Goal: Task Accomplishment & Management: Manage account settings

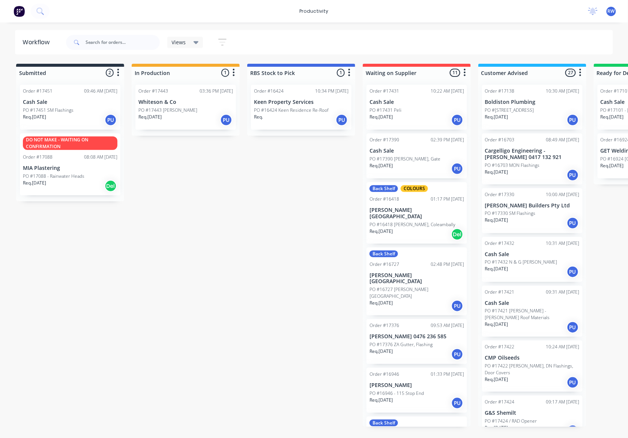
scroll to position [750, 0]
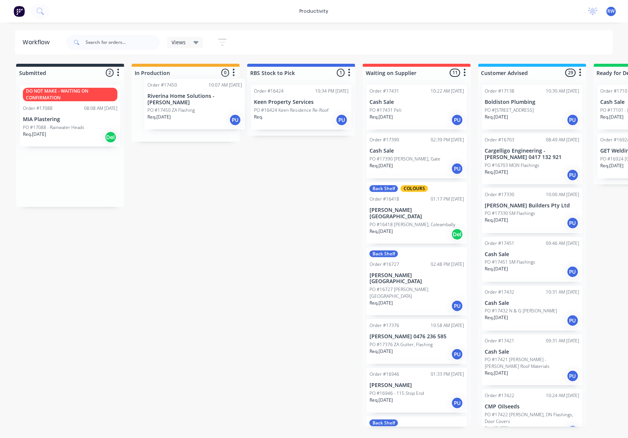
drag, startPoint x: 67, startPoint y: 192, endPoint x: 195, endPoint y: 119, distance: 148.1
click at [195, 119] on div "Submitted 2 Sort By Created date Required date Order number Customer name Most …" at bounding box center [456, 245] width 925 height 363
click at [185, 114] on p "PO #17450 ZA Flashing" at bounding box center [161, 116] width 47 height 7
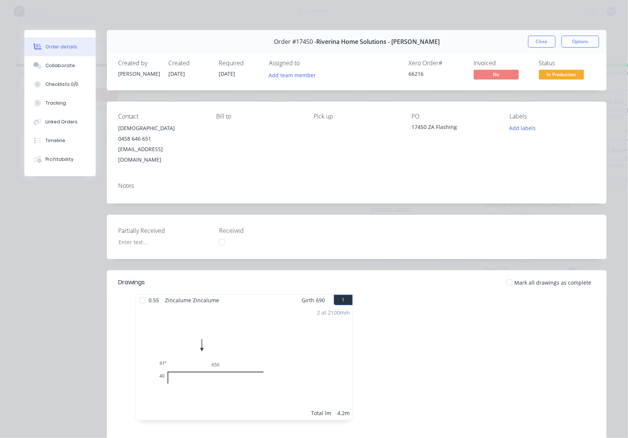
click at [140, 293] on div at bounding box center [142, 300] width 15 height 15
click at [531, 39] on button "Close" at bounding box center [541, 42] width 27 height 12
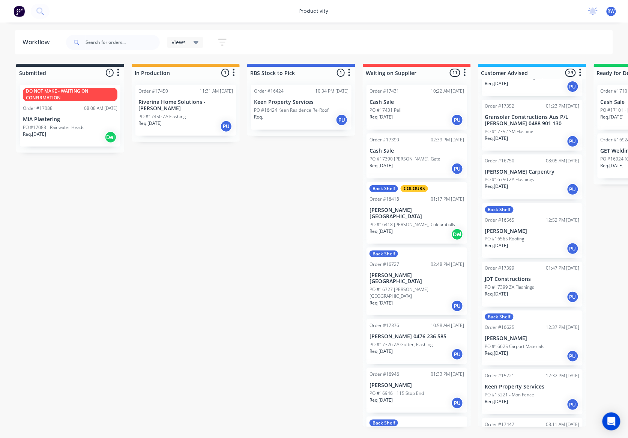
scroll to position [600, 0]
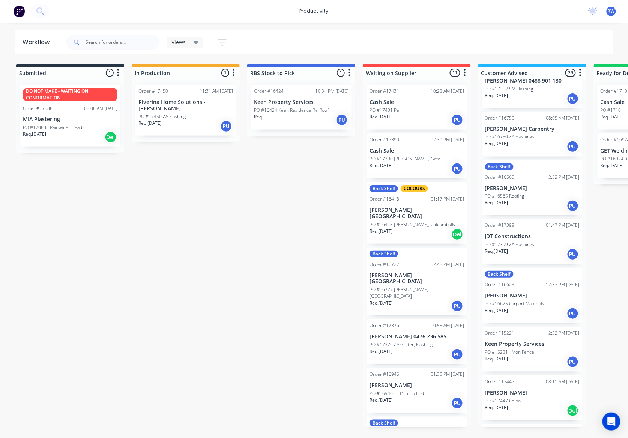
click at [532, 390] on p "Lachlan Killalea" at bounding box center [532, 393] width 95 height 6
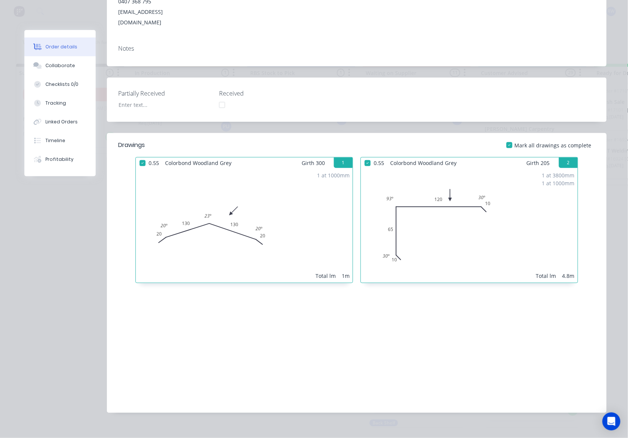
scroll to position [0, 0]
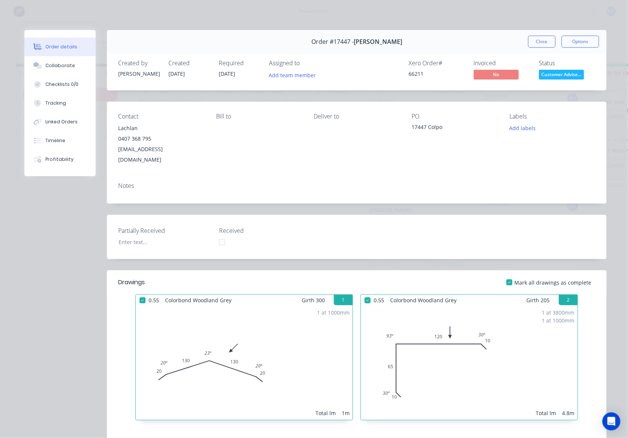
click at [565, 75] on span "Customer Advise..." at bounding box center [561, 74] width 45 height 9
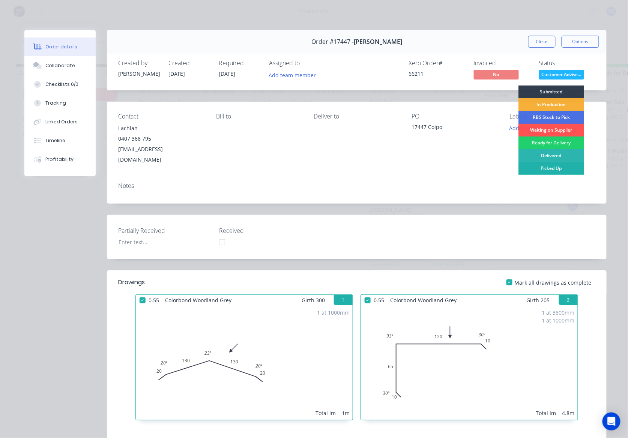
click at [533, 171] on div "Picked Up" at bounding box center [552, 168] width 66 height 13
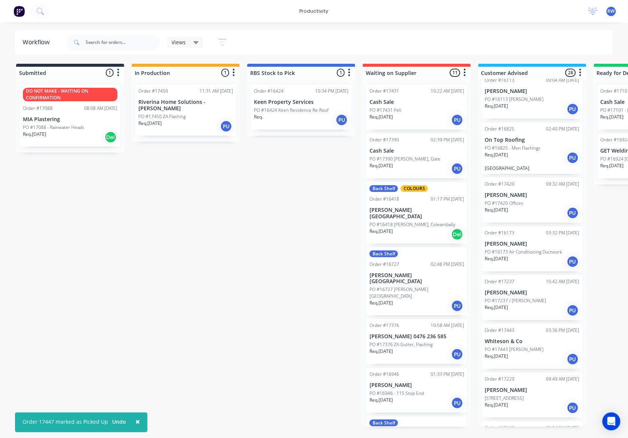
scroll to position [1063, 0]
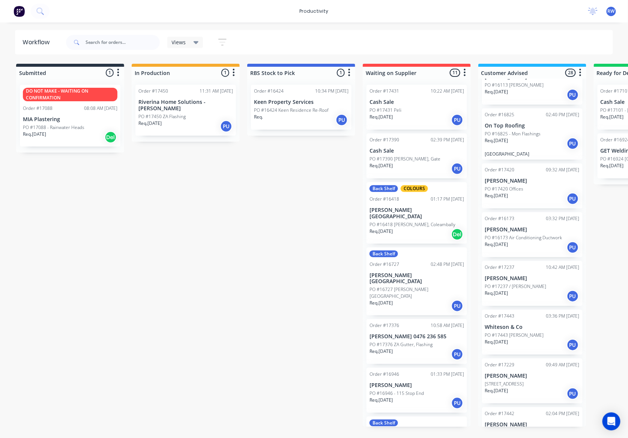
click at [519, 436] on div "Req. 27/08/25 PU" at bounding box center [532, 442] width 95 height 13
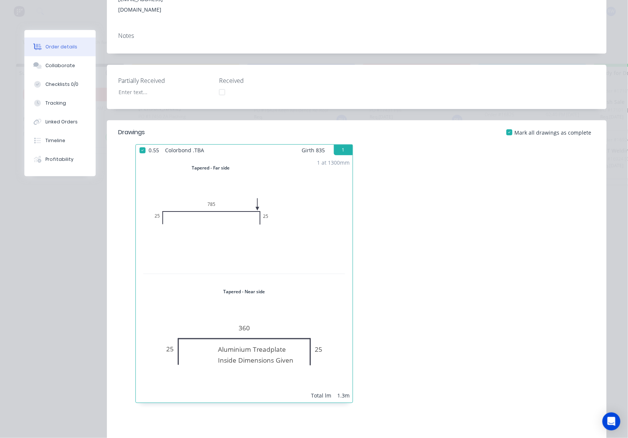
scroll to position [0, 0]
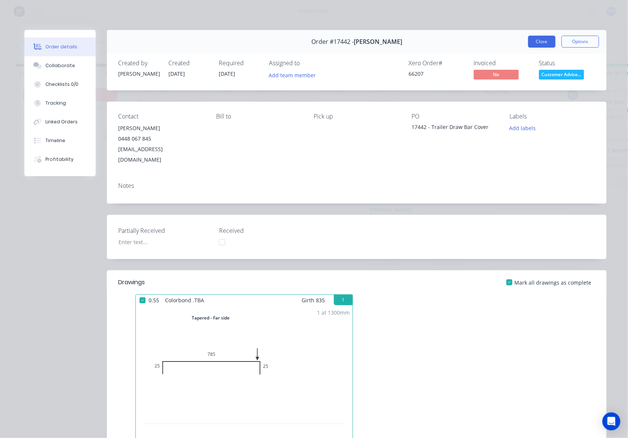
click at [538, 37] on button "Close" at bounding box center [541, 42] width 27 height 12
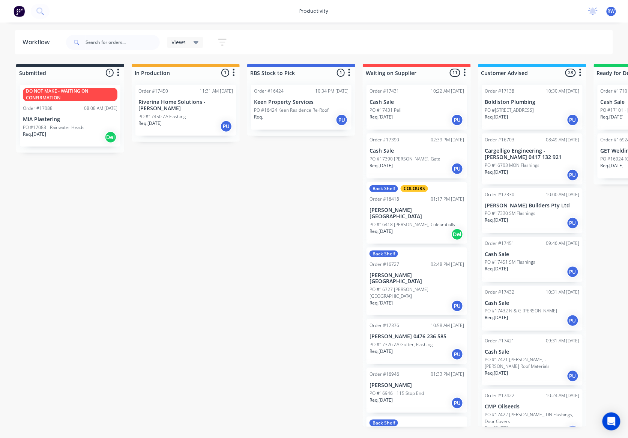
click at [395, 341] on p "PO #17376 ZA Gutter, Flashing" at bounding box center [401, 344] width 63 height 7
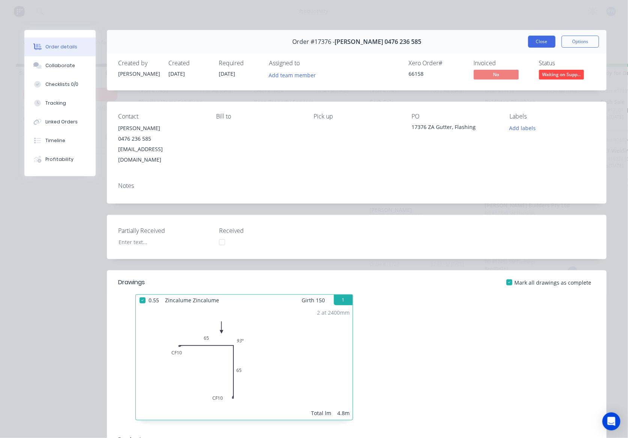
click at [531, 44] on button "Close" at bounding box center [541, 42] width 27 height 12
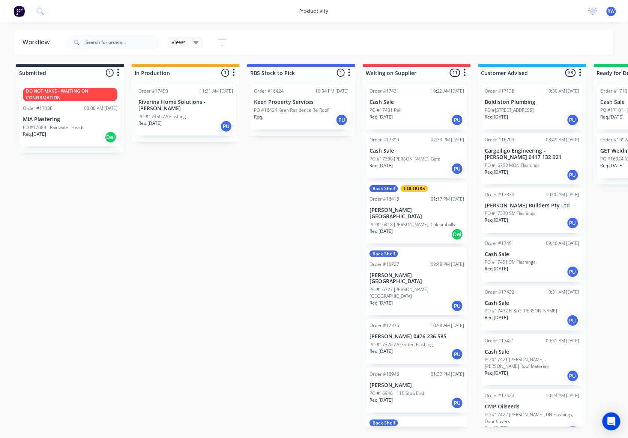
click at [541, 263] on div "PO #17451 SM Flashings" at bounding box center [532, 262] width 95 height 7
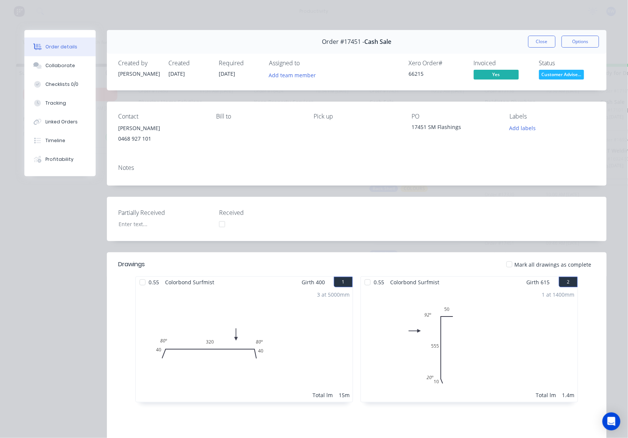
click at [510, 263] on div at bounding box center [509, 264] width 15 height 15
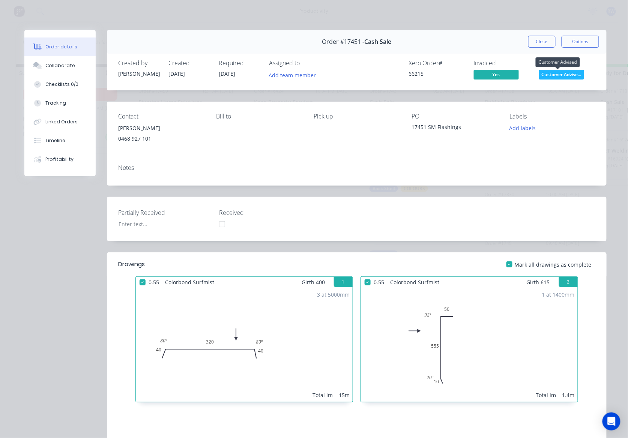
click at [563, 75] on span "Customer Advise..." at bounding box center [561, 74] width 45 height 9
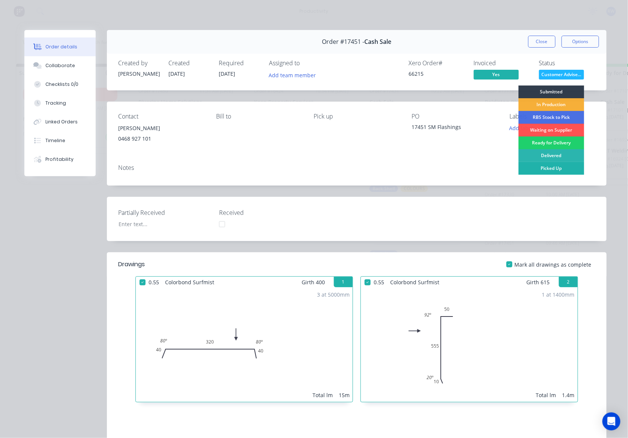
click at [550, 171] on div "Picked Up" at bounding box center [552, 168] width 66 height 13
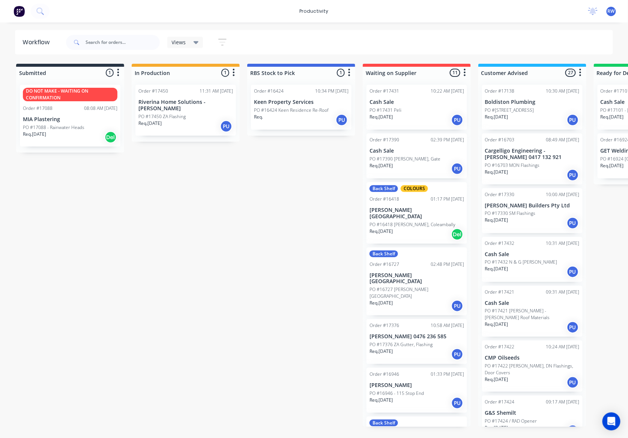
scroll to position [50, 0]
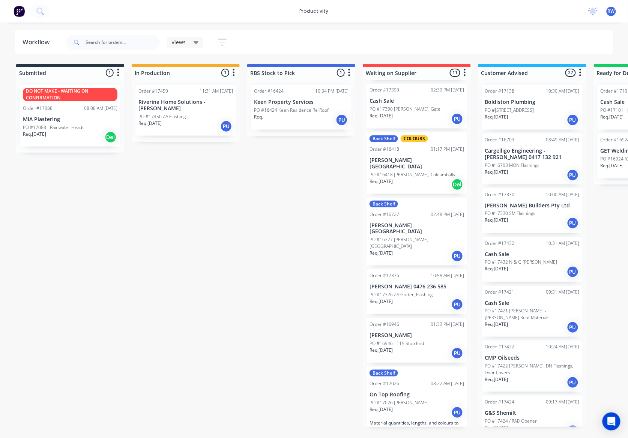
click at [413, 292] on p "PO #17376 ZA Gutter, Flashing" at bounding box center [401, 295] width 63 height 7
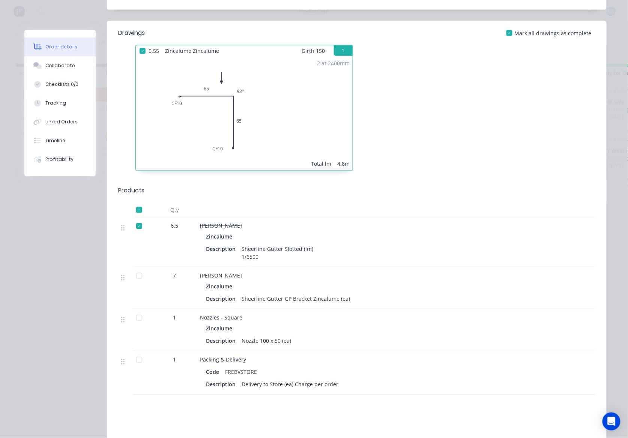
scroll to position [250, 0]
click at [135, 268] on div at bounding box center [139, 275] width 15 height 15
click at [138, 310] on div at bounding box center [139, 317] width 15 height 15
click at [138, 352] on div at bounding box center [139, 359] width 15 height 15
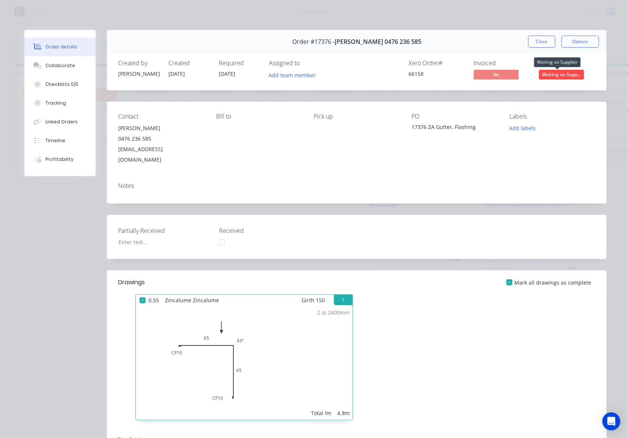
click at [563, 75] on span "Waiting on Supp..." at bounding box center [561, 74] width 45 height 9
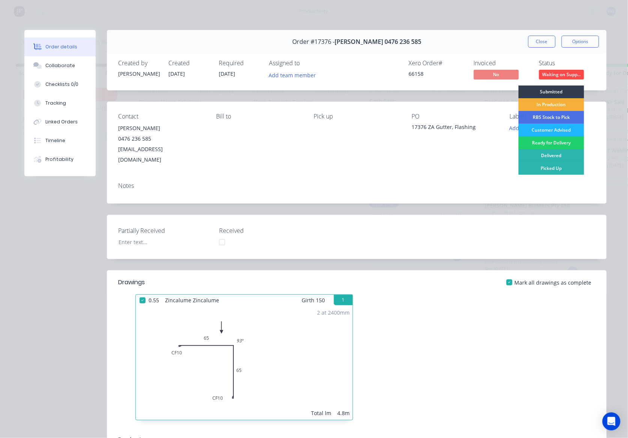
click at [553, 128] on div "Customer Advised" at bounding box center [552, 130] width 66 height 13
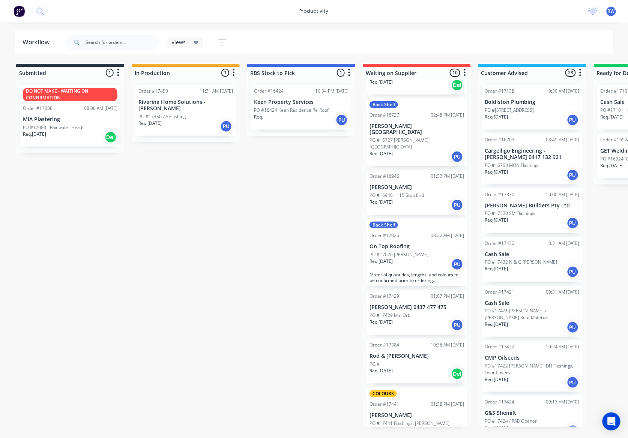
scroll to position [192, 0]
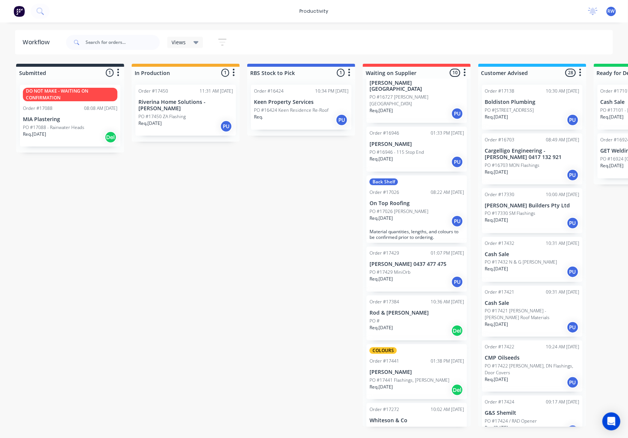
click at [419, 318] on div "PO #" at bounding box center [417, 321] width 95 height 7
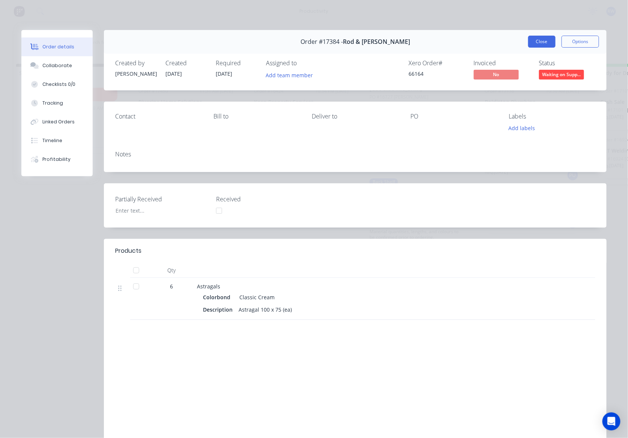
click at [528, 43] on button "Close" at bounding box center [541, 42] width 27 height 12
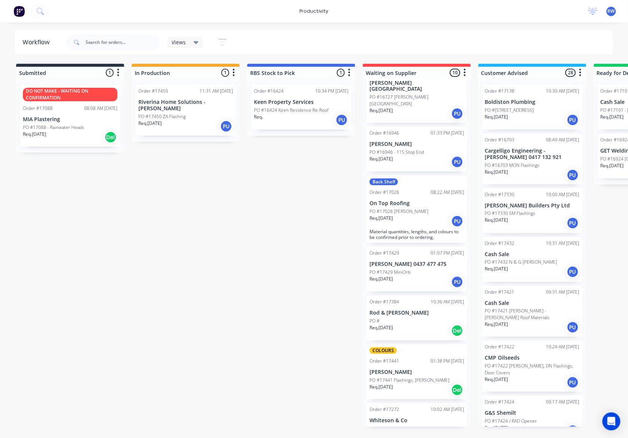
click at [413, 418] on p "Whiteson & Co" at bounding box center [417, 421] width 95 height 6
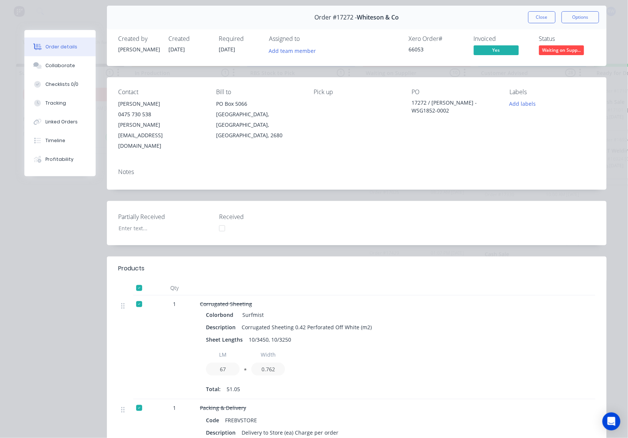
scroll to position [0, 0]
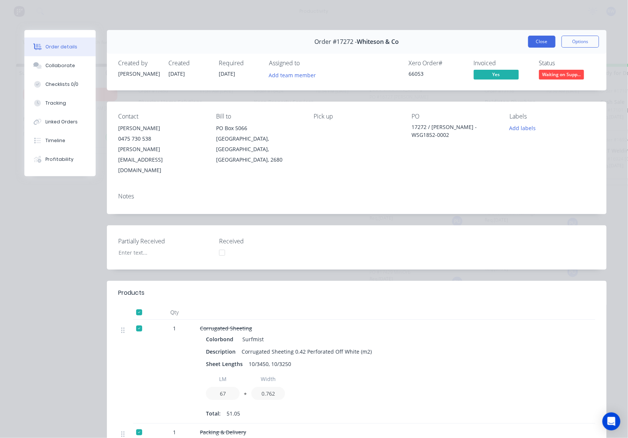
click at [544, 41] on button "Close" at bounding box center [541, 42] width 27 height 12
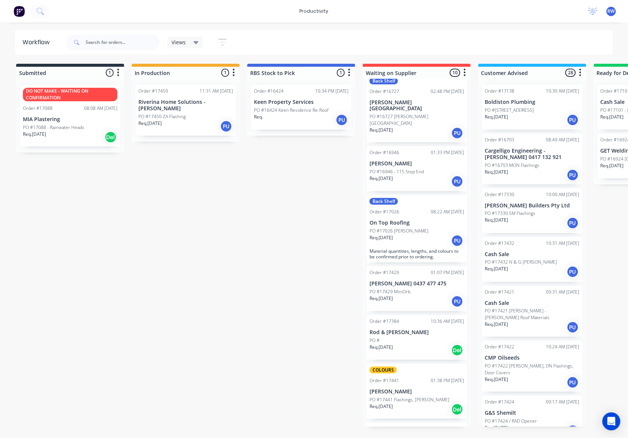
scroll to position [192, 0]
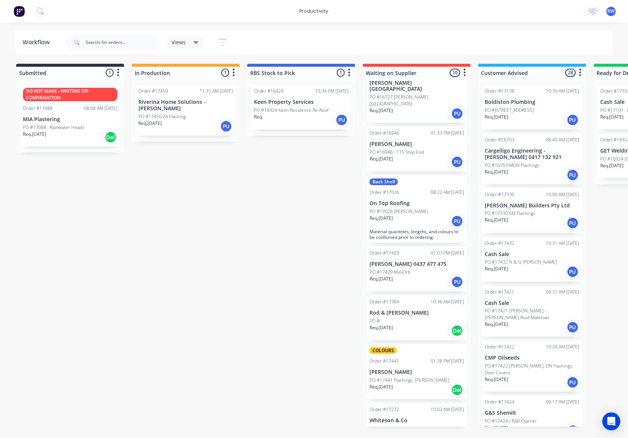
click at [424, 439] on div "Req. 31/07/25 PU" at bounding box center [417, 445] width 95 height 13
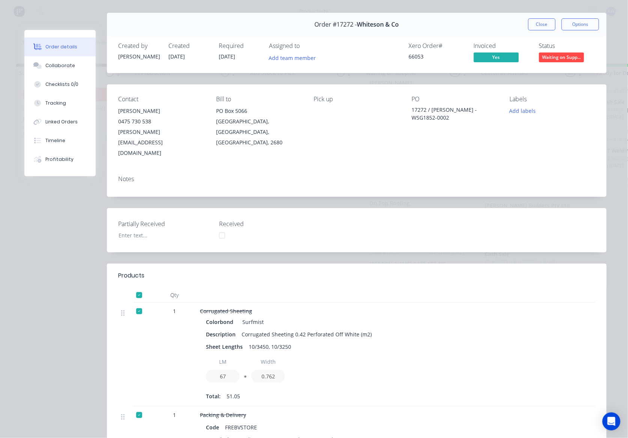
scroll to position [0, 0]
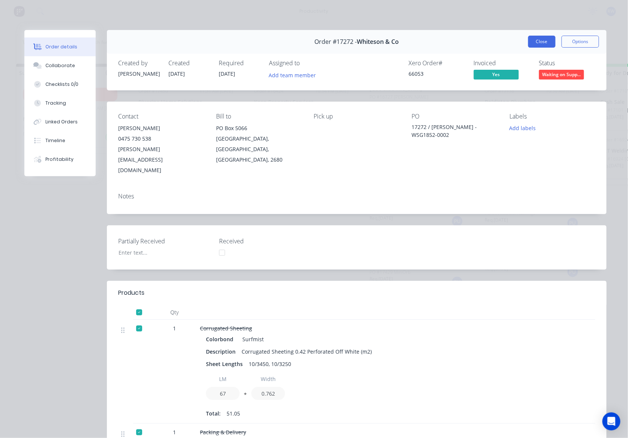
click at [538, 45] on button "Close" at bounding box center [541, 42] width 27 height 12
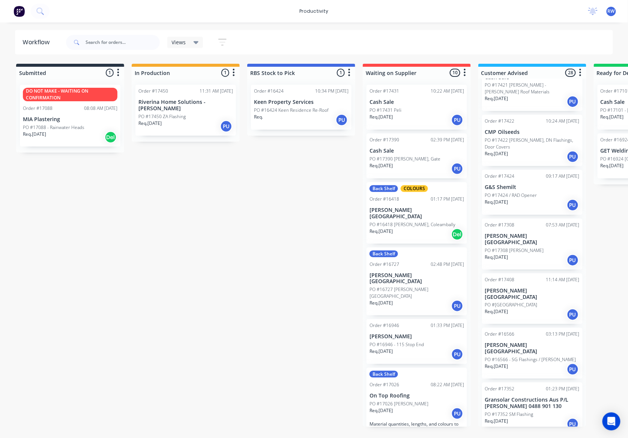
scroll to position [250, 0]
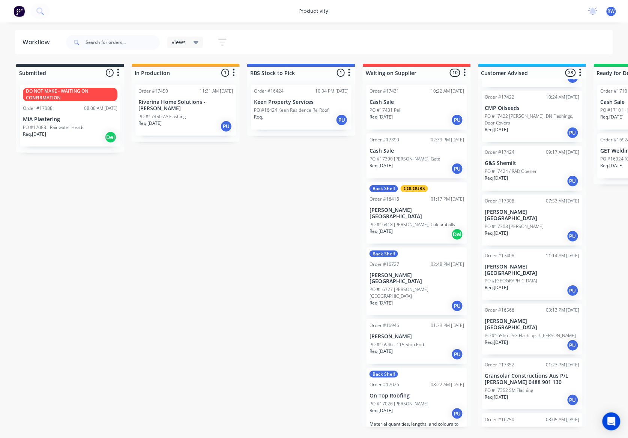
click at [533, 168] on p "PO #17424 / RAD Opener" at bounding box center [511, 171] width 52 height 7
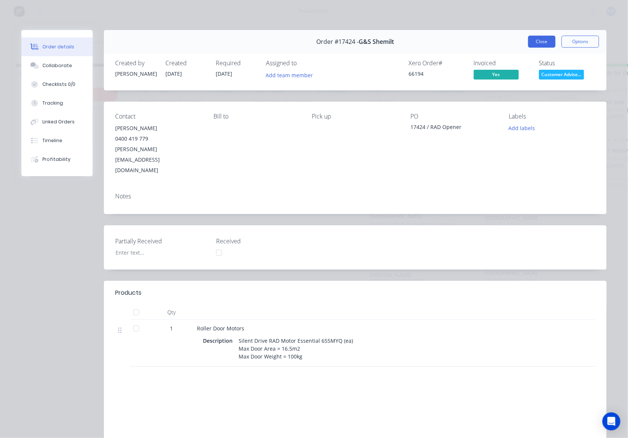
click at [541, 44] on button "Close" at bounding box center [541, 42] width 27 height 12
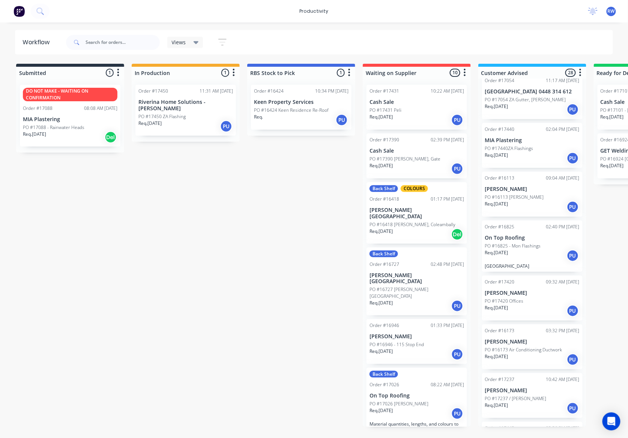
scroll to position [1000, 0]
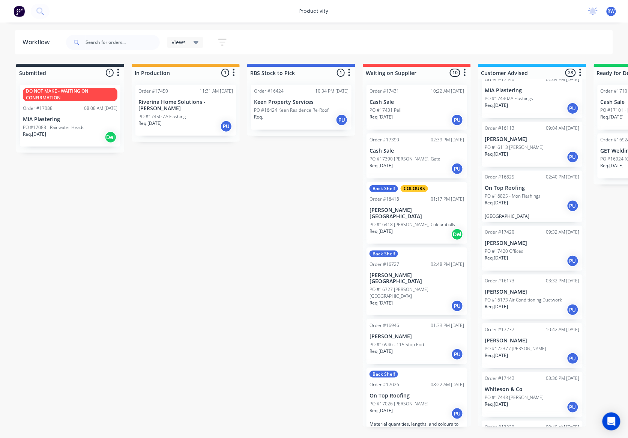
click at [543, 304] on div "Req. 23/01/25 PU" at bounding box center [532, 310] width 95 height 13
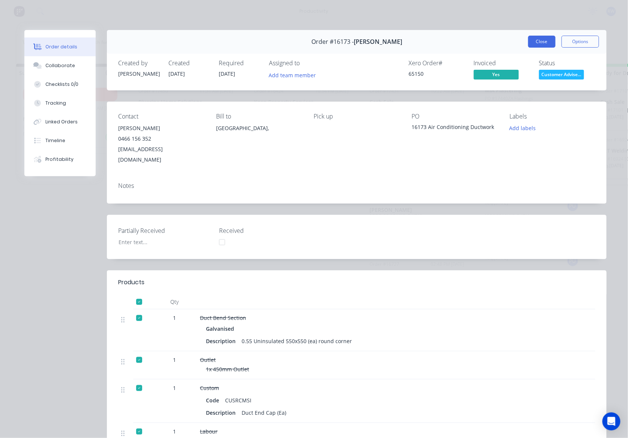
click at [528, 38] on button "Close" at bounding box center [541, 42] width 27 height 12
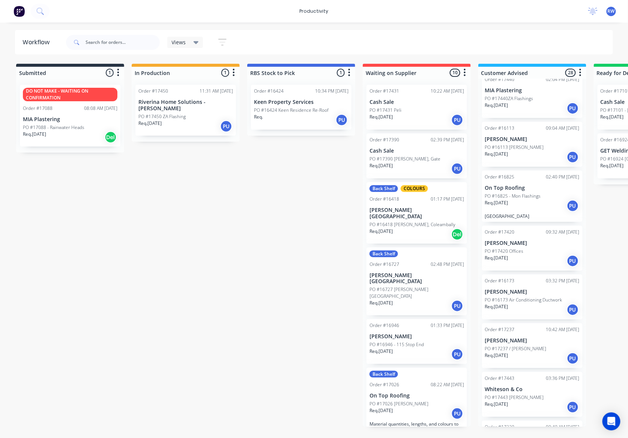
click at [540, 352] on div "Req. 25/07/25 PU" at bounding box center [532, 358] width 95 height 13
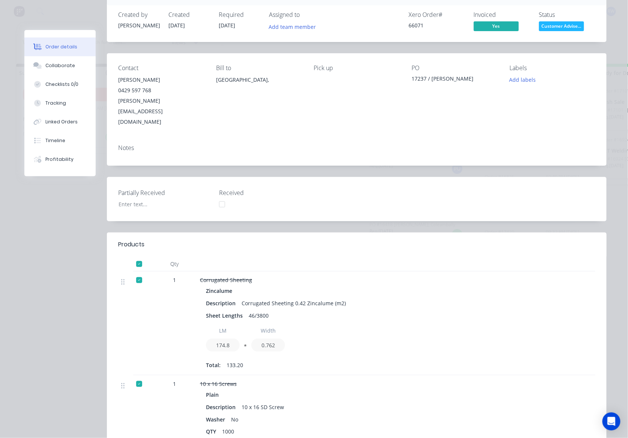
scroll to position [0, 0]
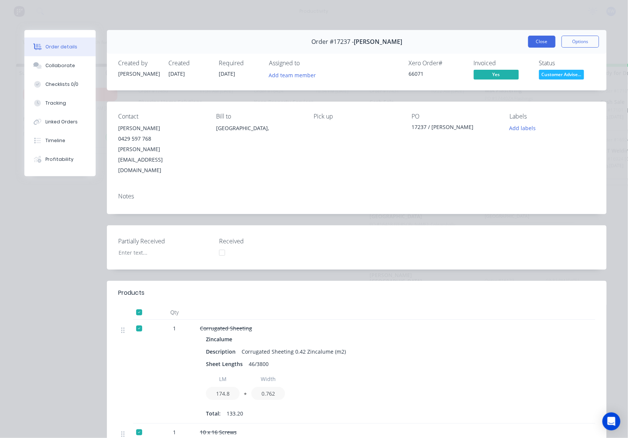
click at [541, 42] on button "Close" at bounding box center [541, 42] width 27 height 12
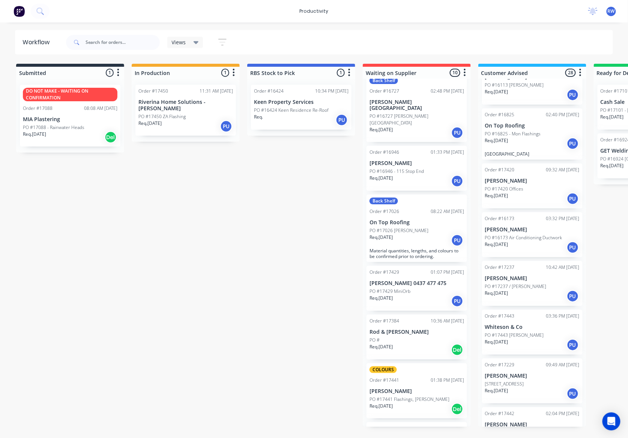
scroll to position [192, 0]
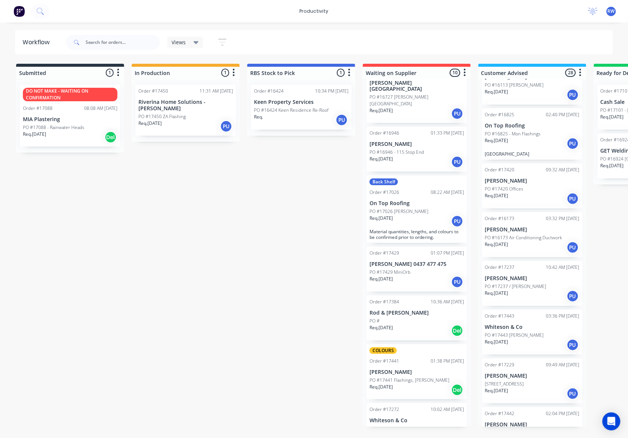
click at [539, 332] on div "PO #17443 [PERSON_NAME]" at bounding box center [532, 335] width 95 height 7
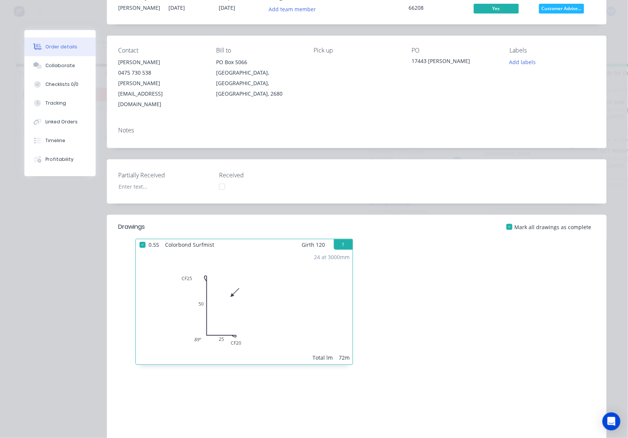
scroll to position [0, 0]
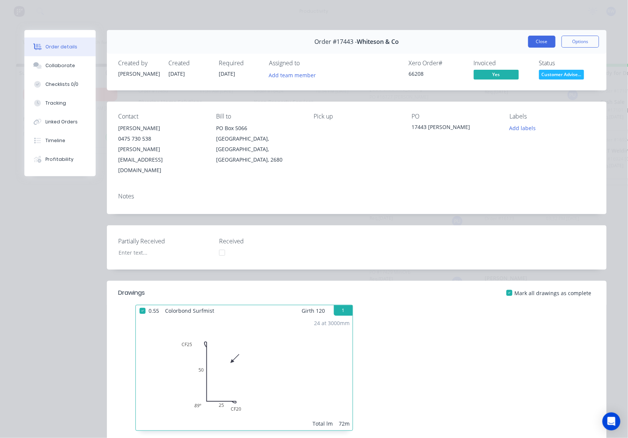
click at [539, 42] on button "Close" at bounding box center [541, 42] width 27 height 12
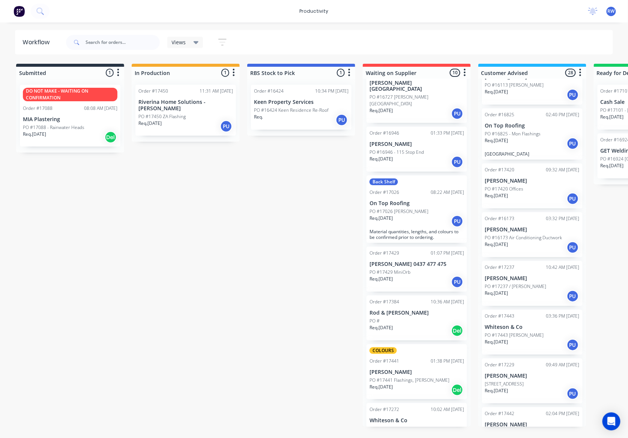
click at [418, 439] on div "Req. 31/07/25 PU" at bounding box center [417, 445] width 95 height 13
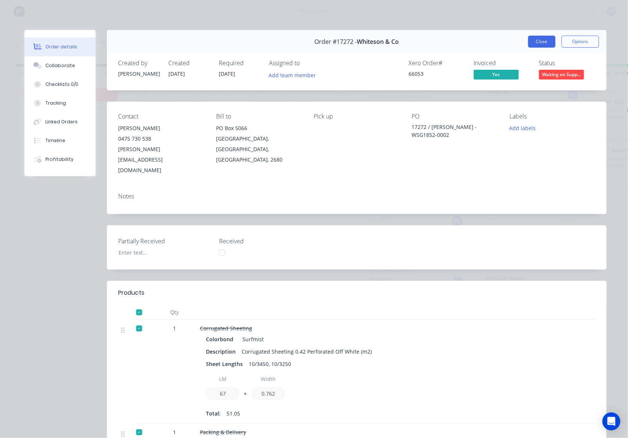
click at [539, 36] on button "Close" at bounding box center [541, 42] width 27 height 12
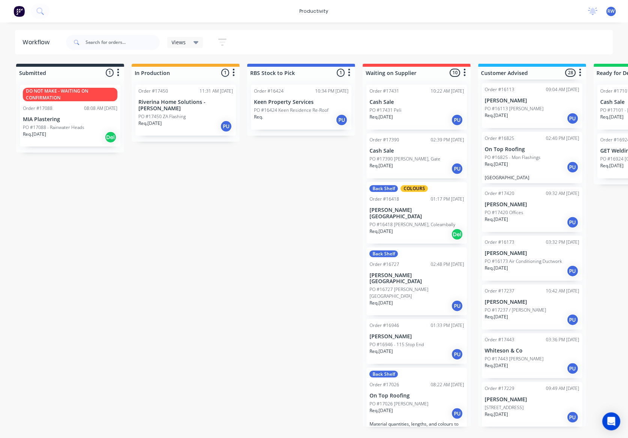
scroll to position [1063, 0]
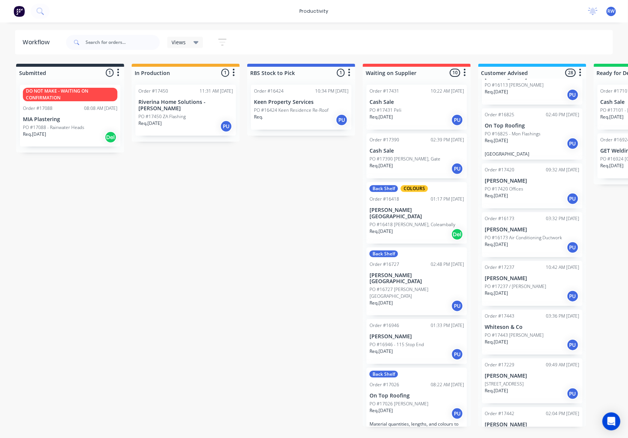
click at [553, 241] on div "Req. 23/01/25 PU" at bounding box center [532, 247] width 95 height 13
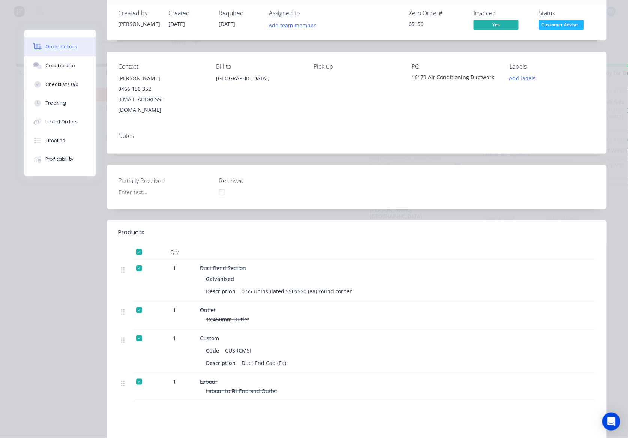
scroll to position [0, 0]
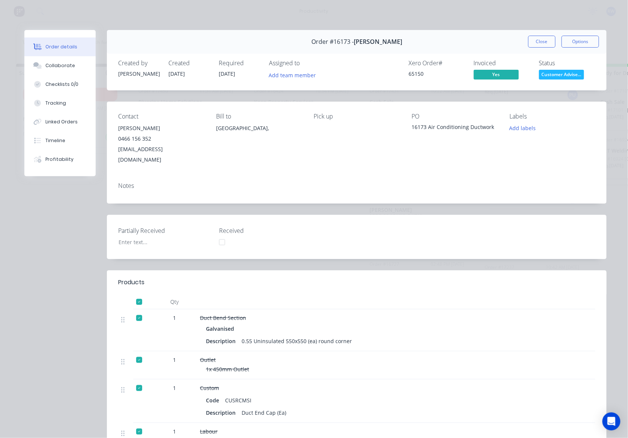
click at [539, 48] on div "Order #16173 - Scott Young Close Options" at bounding box center [357, 42] width 500 height 24
click at [538, 43] on button "Close" at bounding box center [541, 42] width 27 height 12
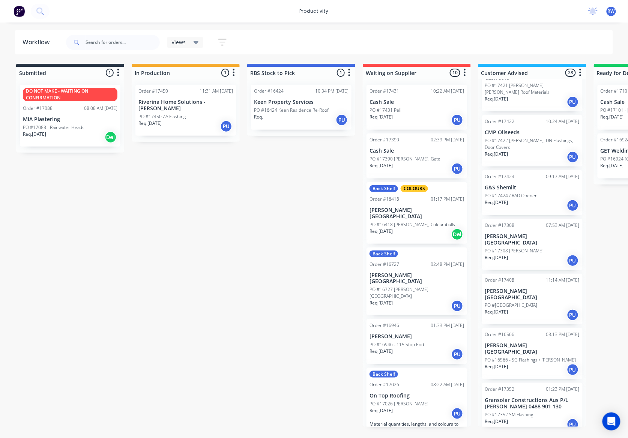
scroll to position [250, 0]
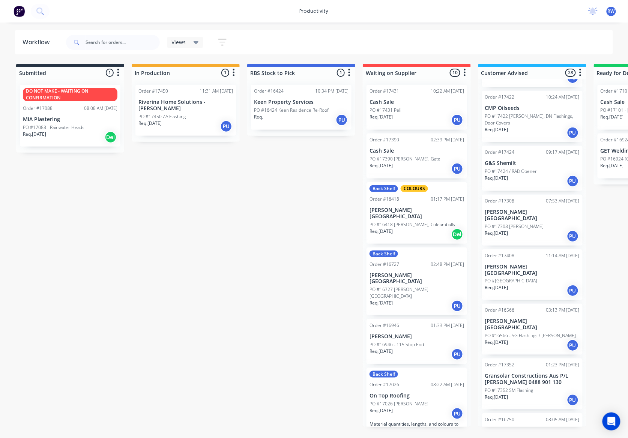
click at [533, 175] on div "Req. 25/08/25 PU" at bounding box center [532, 181] width 95 height 13
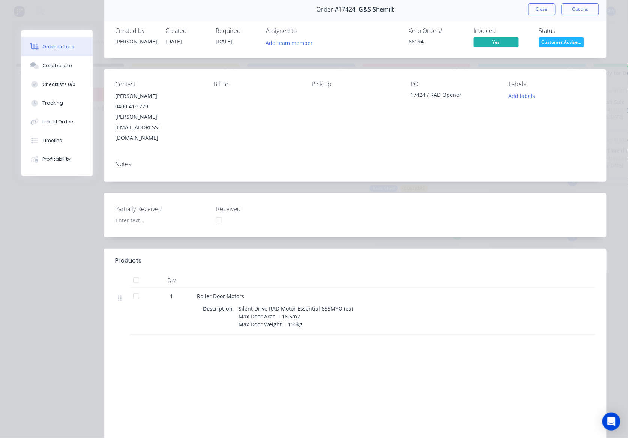
scroll to position [50, 0]
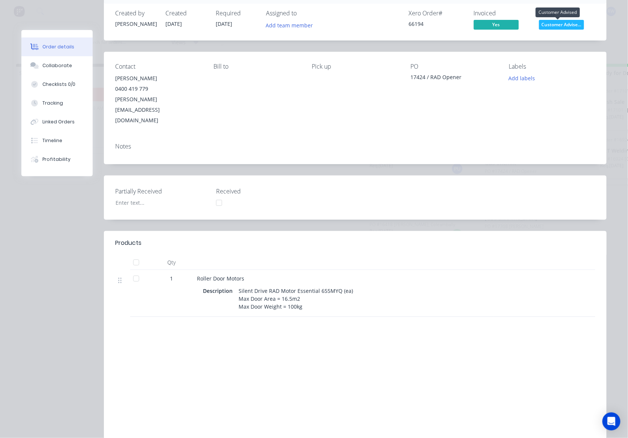
click at [564, 23] on span "Customer Advise..." at bounding box center [561, 24] width 45 height 9
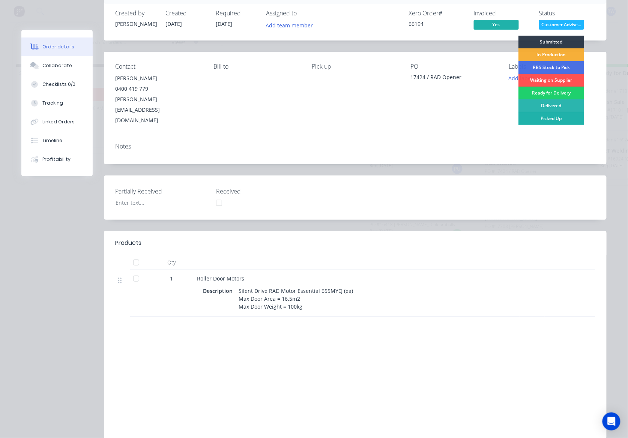
click at [548, 116] on div "Picked Up" at bounding box center [552, 118] width 66 height 13
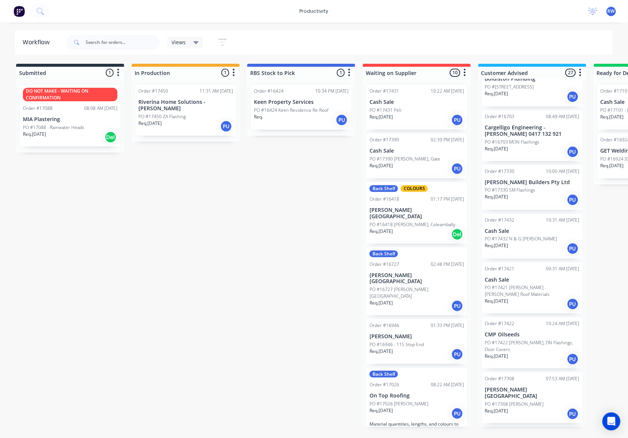
scroll to position [0, 0]
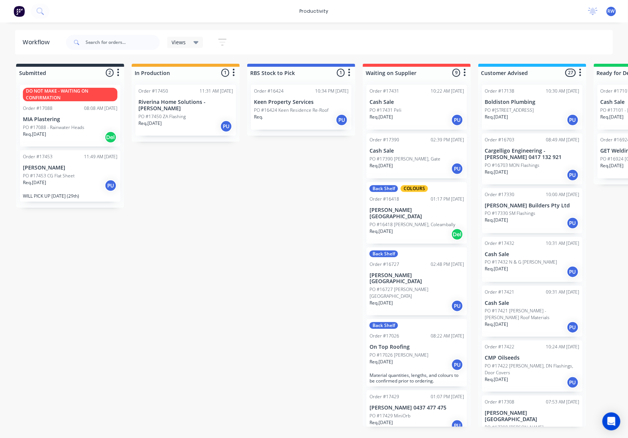
click at [179, 122] on div "Req. 28/08/25 PU" at bounding box center [185, 126] width 95 height 13
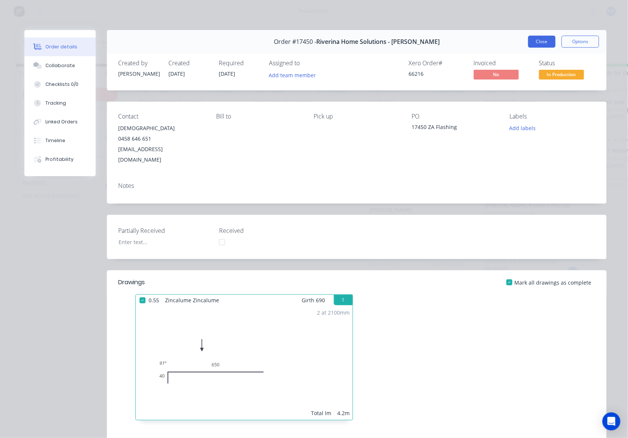
click at [542, 40] on button "Close" at bounding box center [541, 42] width 27 height 12
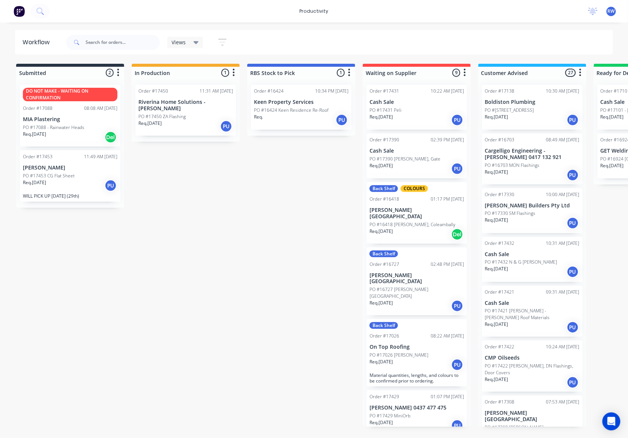
click at [33, 188] on div "Req. 28/08/25 PU" at bounding box center [70, 185] width 95 height 13
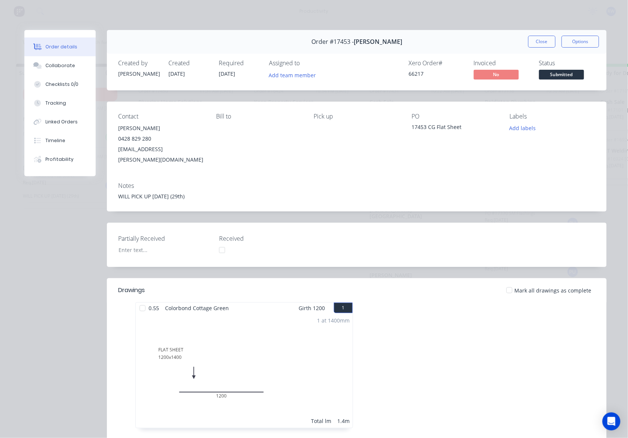
click at [138, 301] on div at bounding box center [142, 308] width 15 height 15
click at [534, 41] on button "Close" at bounding box center [541, 42] width 27 height 12
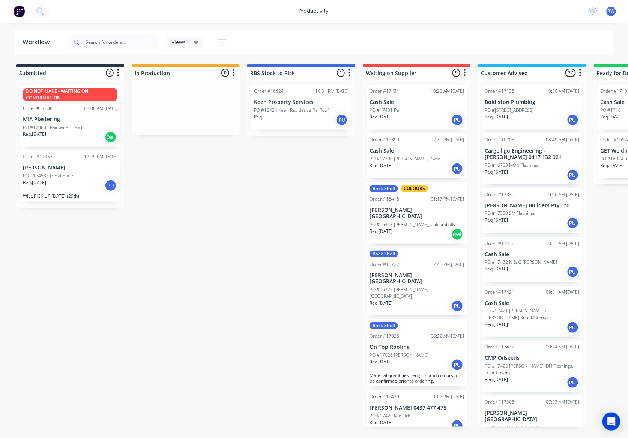
click at [42, 185] on p "Req. [DATE]" at bounding box center [34, 182] width 23 height 7
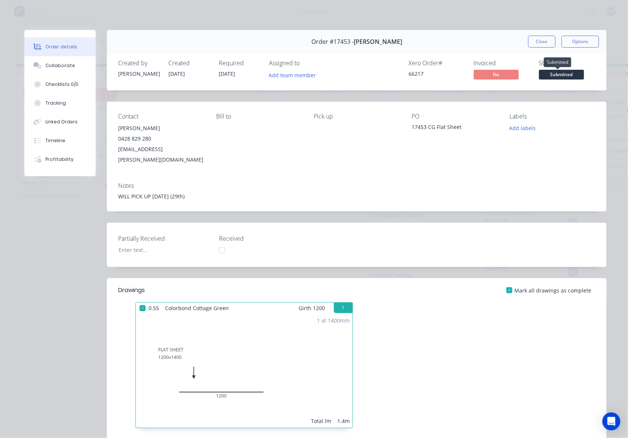
click at [562, 74] on span "Submitted" at bounding box center [561, 74] width 45 height 9
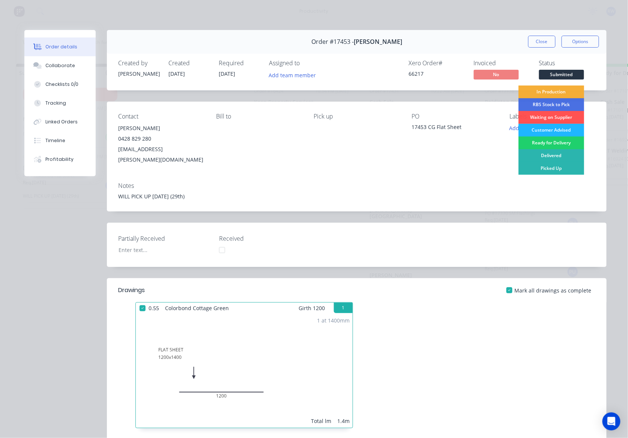
click at [545, 131] on div "Customer Advised" at bounding box center [552, 130] width 66 height 13
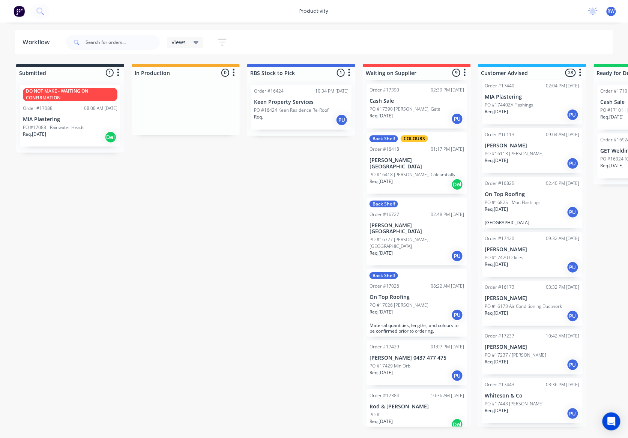
scroll to position [1051, 0]
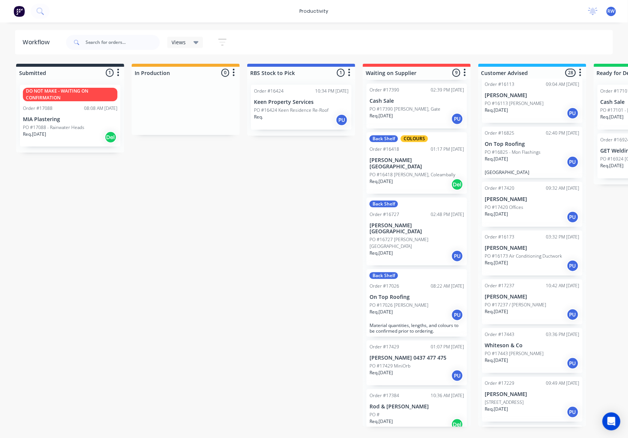
click at [523, 302] on p "PO #17237 / [PERSON_NAME]" at bounding box center [516, 305] width 62 height 7
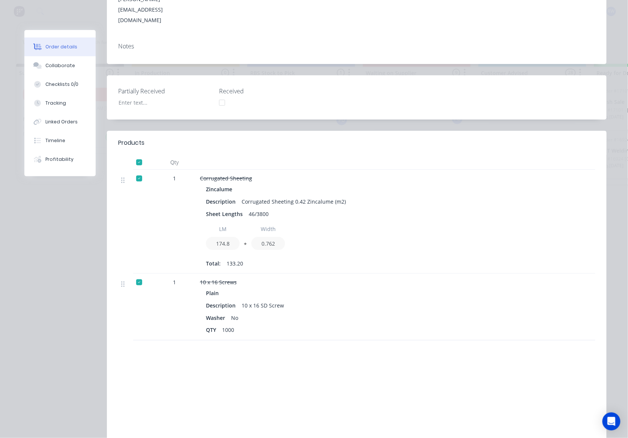
scroll to position [0, 0]
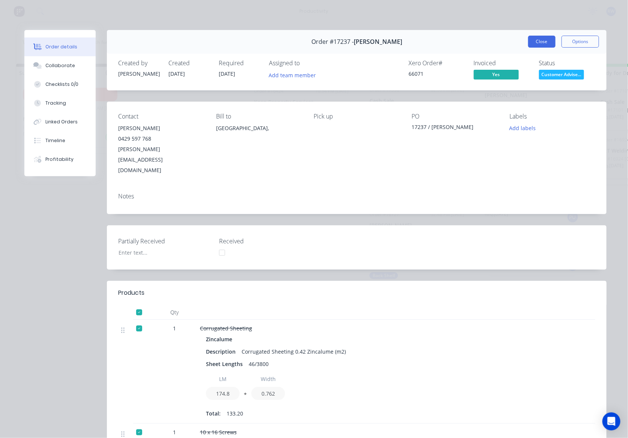
click at [536, 44] on button "Close" at bounding box center [541, 42] width 27 height 12
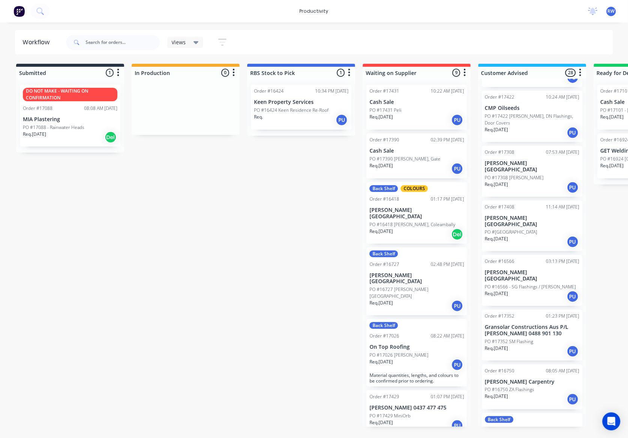
scroll to position [300, 0]
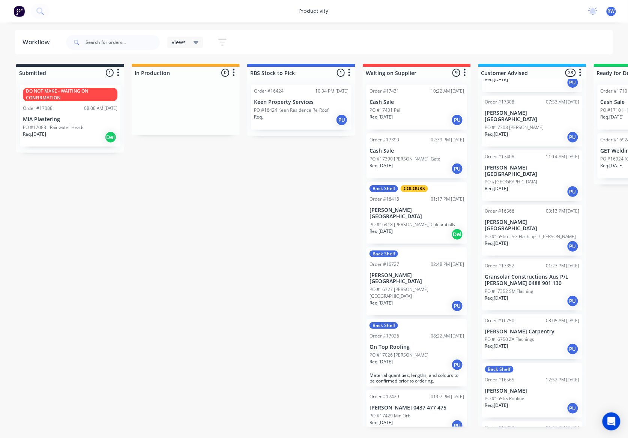
click at [536, 288] on div "PO #17352 SM Flashing" at bounding box center [532, 291] width 95 height 7
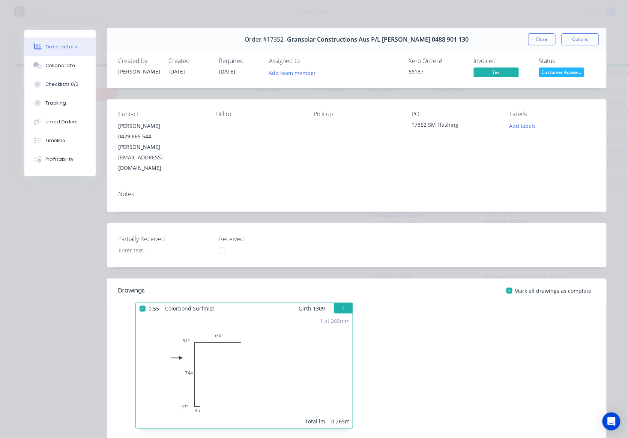
scroll to position [0, 0]
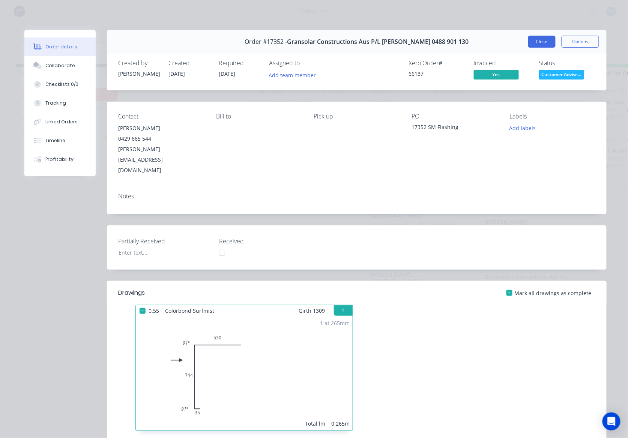
click at [545, 39] on button "Close" at bounding box center [541, 42] width 27 height 12
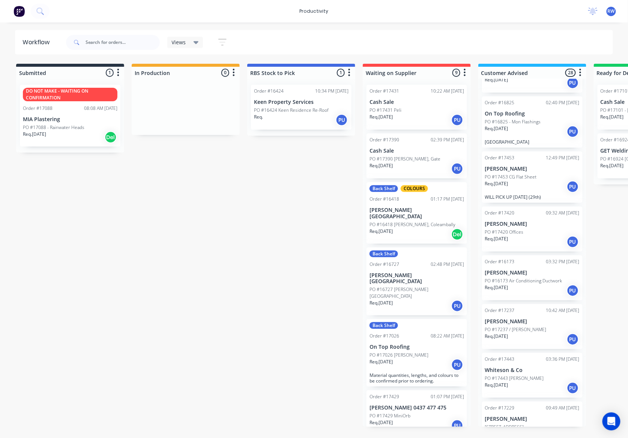
scroll to position [1051, 0]
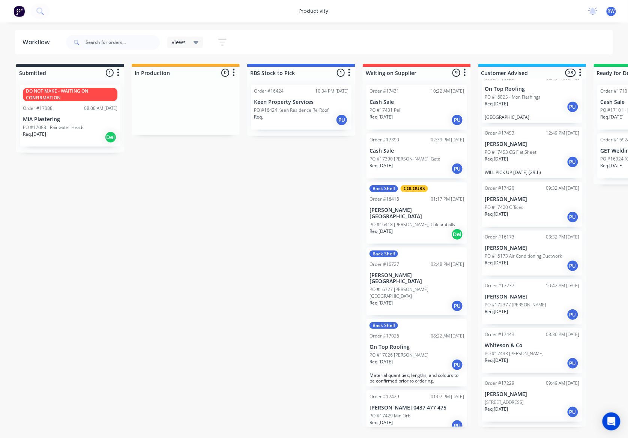
click at [526, 357] on div "Req. [DATE] PU" at bounding box center [532, 363] width 95 height 13
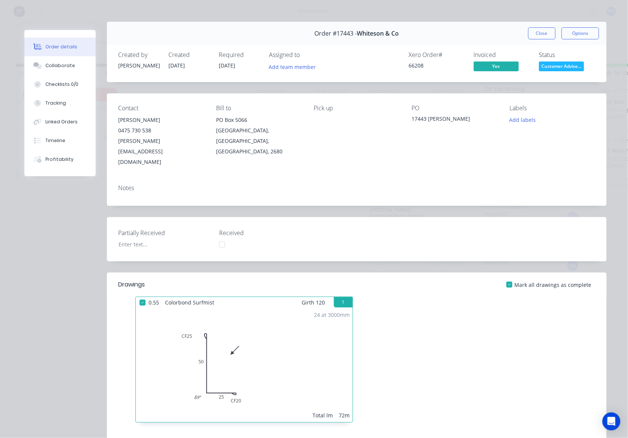
scroll to position [0, 0]
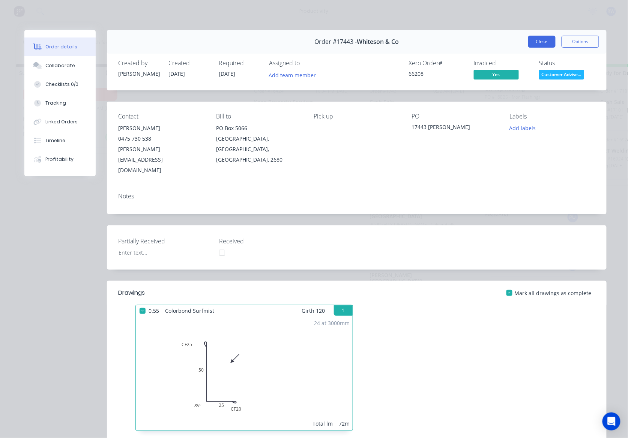
click at [535, 38] on button "Close" at bounding box center [541, 42] width 27 height 12
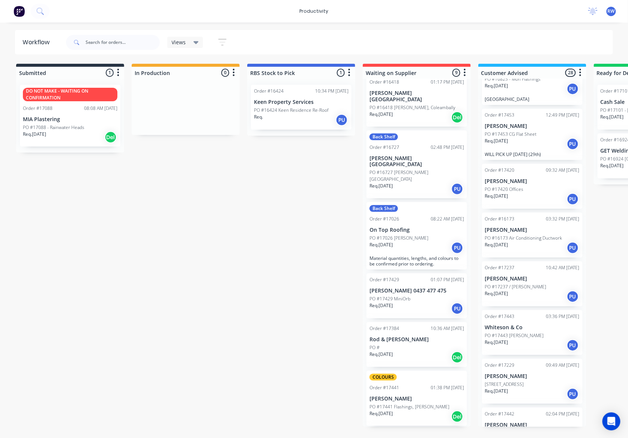
scroll to position [144, 0]
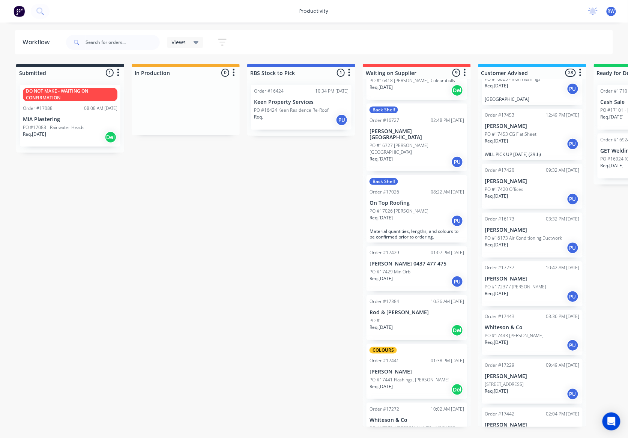
click at [414, 404] on div "Order #17272 10:02 AM [DATE] Whiteson & Co PO #17272 / [PERSON_NAME] - WSG1852-…" at bounding box center [417, 428] width 101 height 51
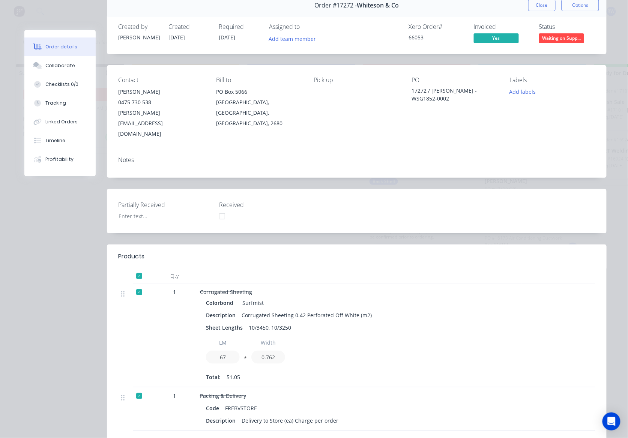
scroll to position [16, 0]
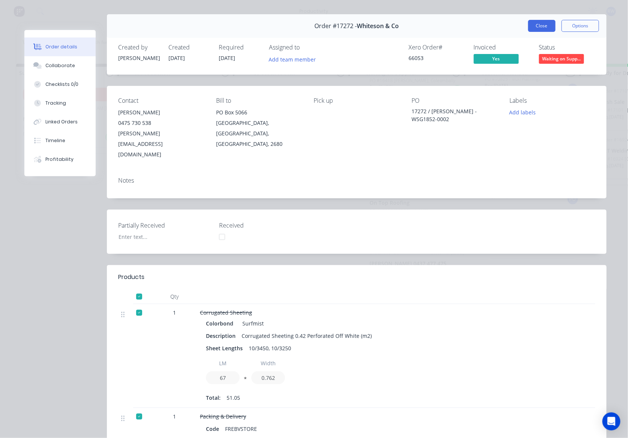
click at [547, 23] on button "Close" at bounding box center [541, 26] width 27 height 12
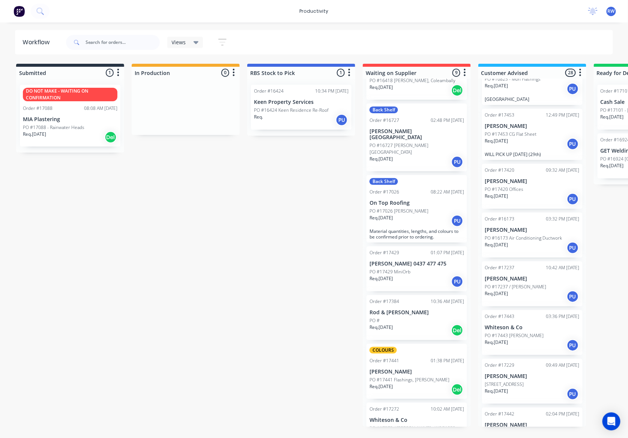
drag, startPoint x: 586, startPoint y: 374, endPoint x: 588, endPoint y: 359, distance: 15.2
click at [588, 359] on div "Submitted 1 Sort By Created date Required date Order number Customer name Most …" at bounding box center [456, 245] width 925 height 363
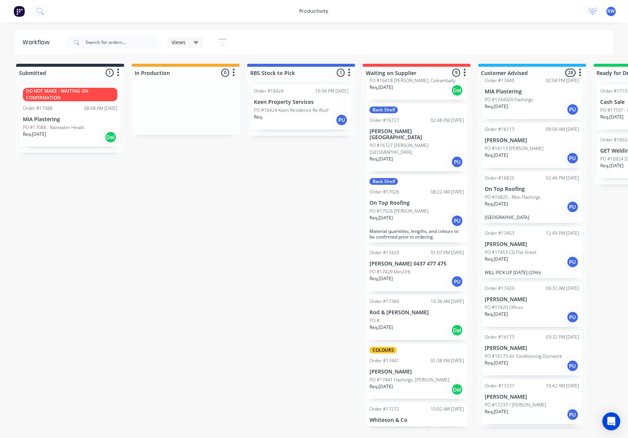
scroll to position [944, 0]
